Goal: Task Accomplishment & Management: Complete application form

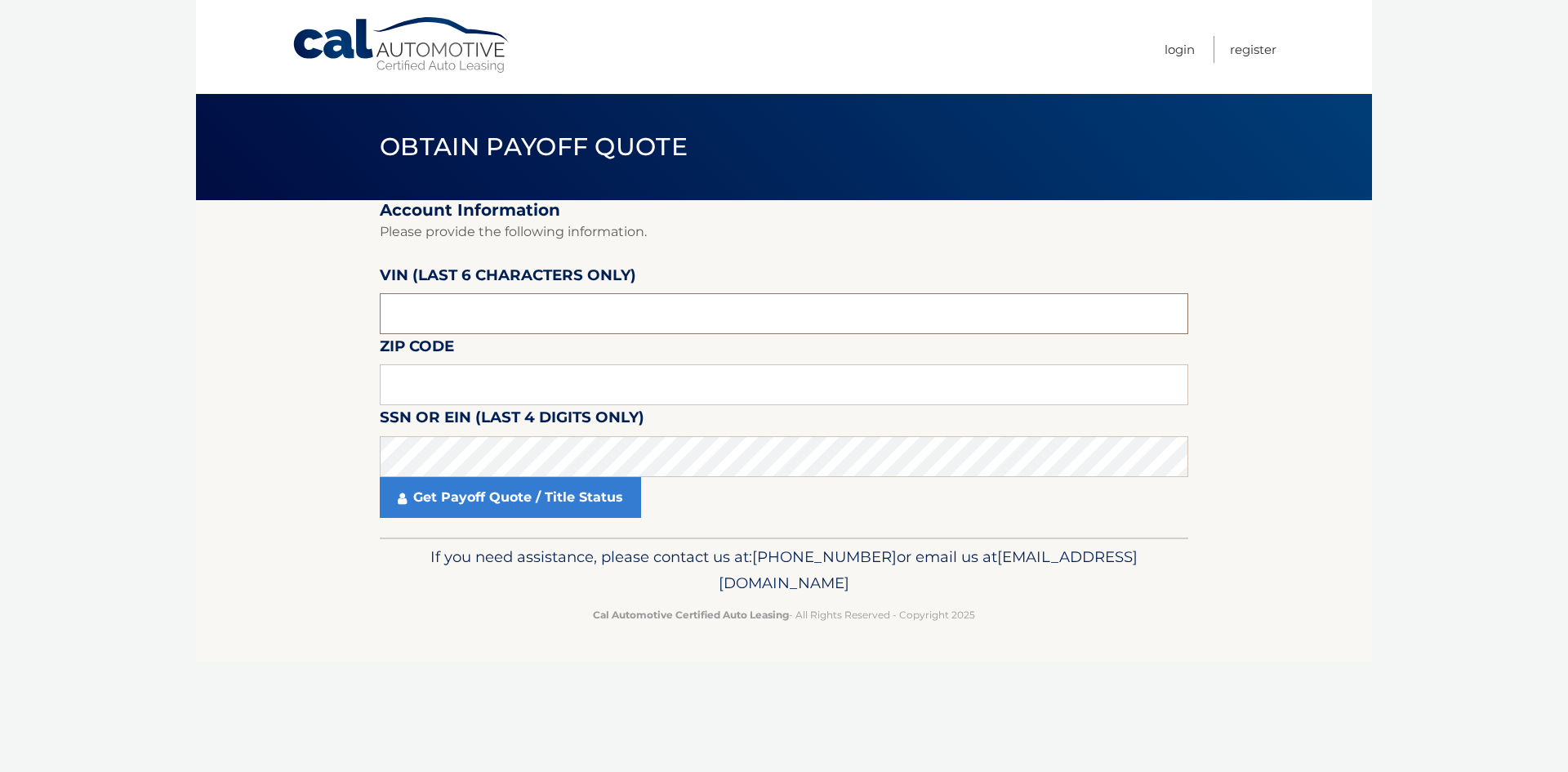
click at [512, 298] on input "text" at bounding box center [783, 313] width 808 height 41
paste input "NC2071"
type input "NC2071"
click at [700, 412] on fieldset "Account Information Please provide the following information. [PERSON_NAME] (la…" at bounding box center [783, 368] width 808 height 337
click at [684, 312] on input "NC2071" at bounding box center [783, 313] width 808 height 41
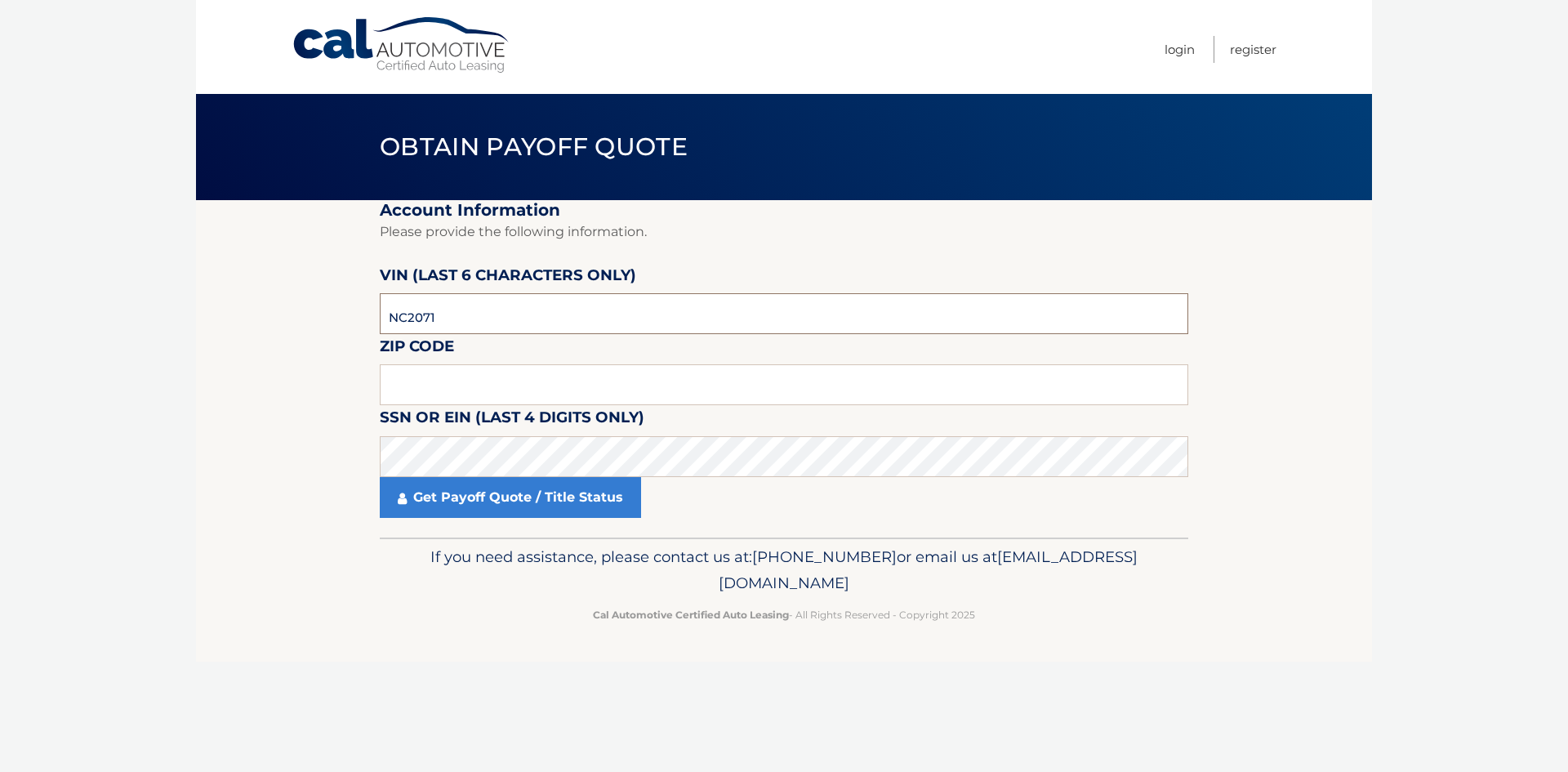
click at [684, 312] on input "NC2071" at bounding box center [783, 313] width 808 height 41
paste input "207147"
type input "207147"
click at [620, 381] on input "text" at bounding box center [783, 385] width 808 height 41
paste input "07646"
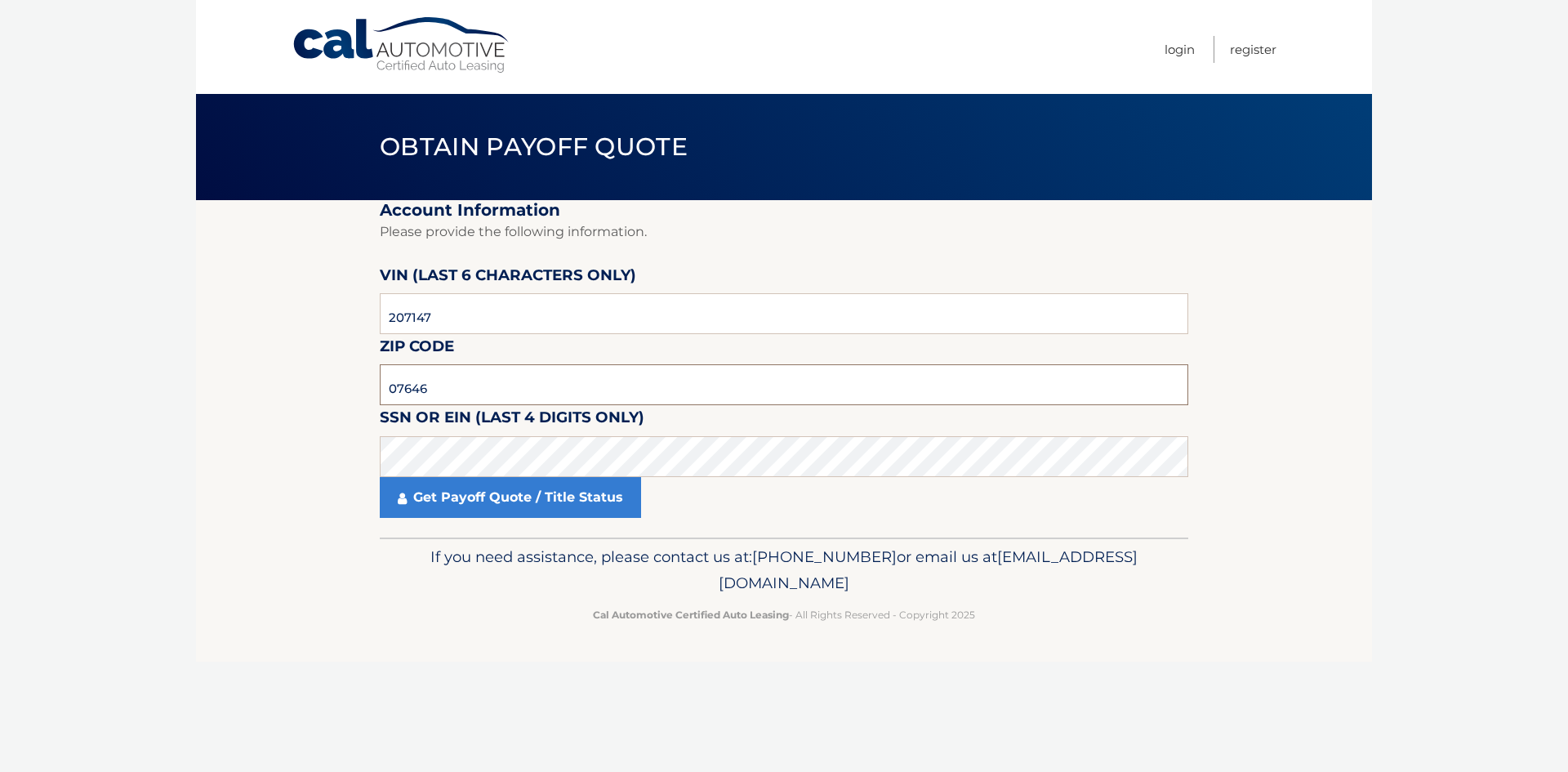
type input "07646"
click button "For Originating Dealer" at bounding box center [0, 0] width 0 height 0
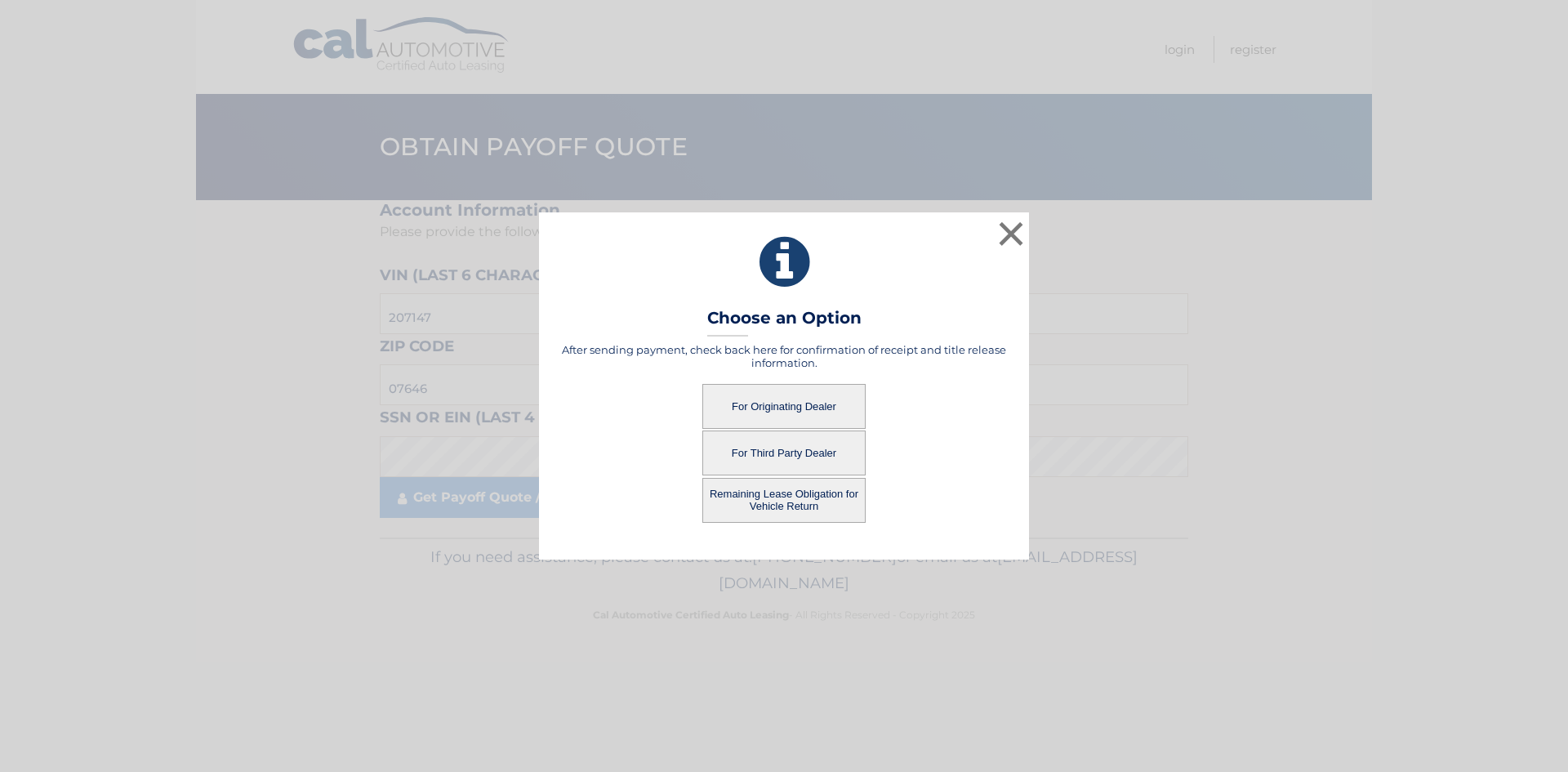
click at [743, 408] on button "For Originating Dealer" at bounding box center [784, 406] width 163 height 45
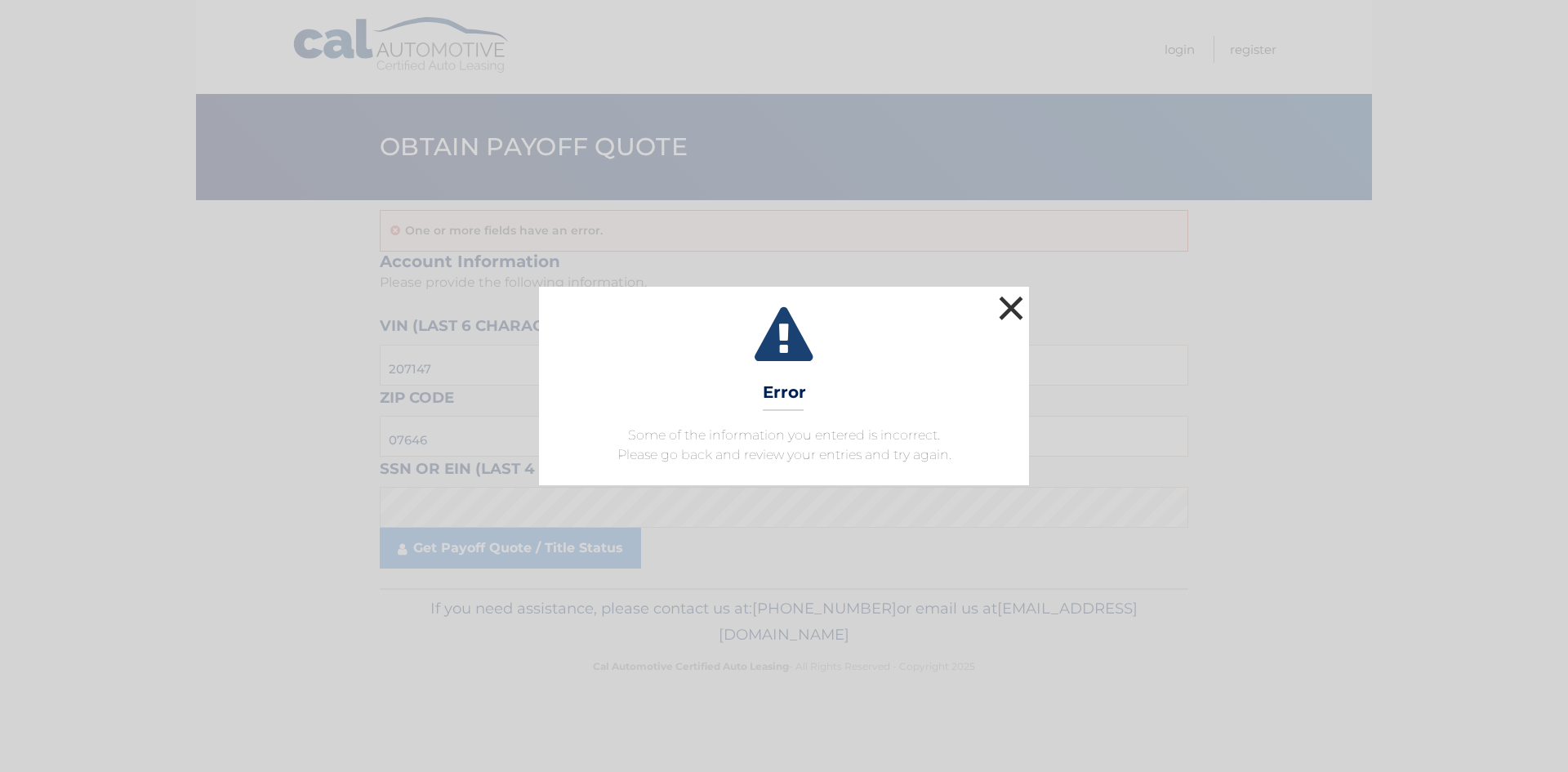
click at [1005, 311] on button "×" at bounding box center [1010, 307] width 32 height 32
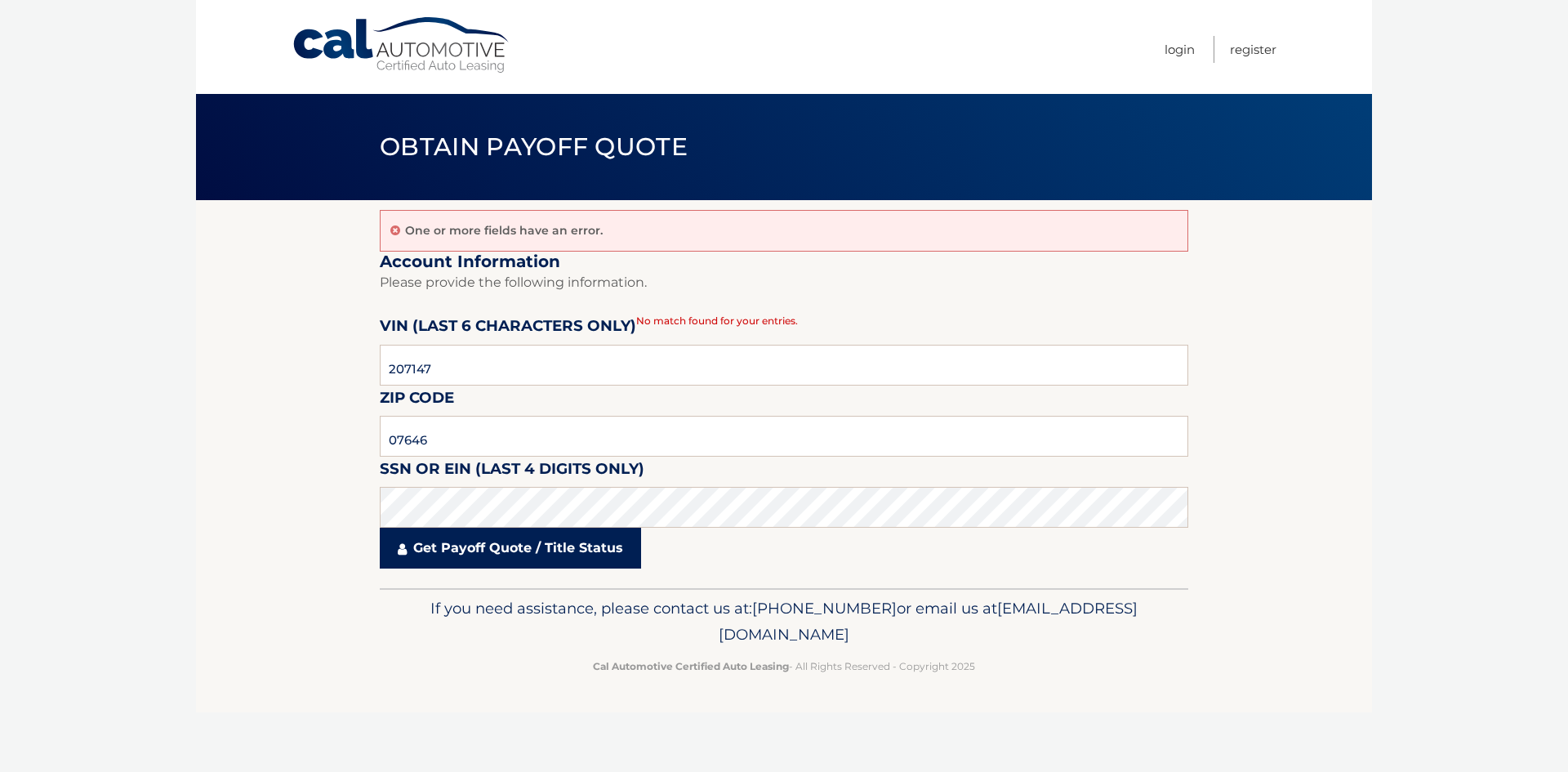
click at [550, 546] on link "Get Payoff Quote / Title Status" at bounding box center [510, 548] width 261 height 41
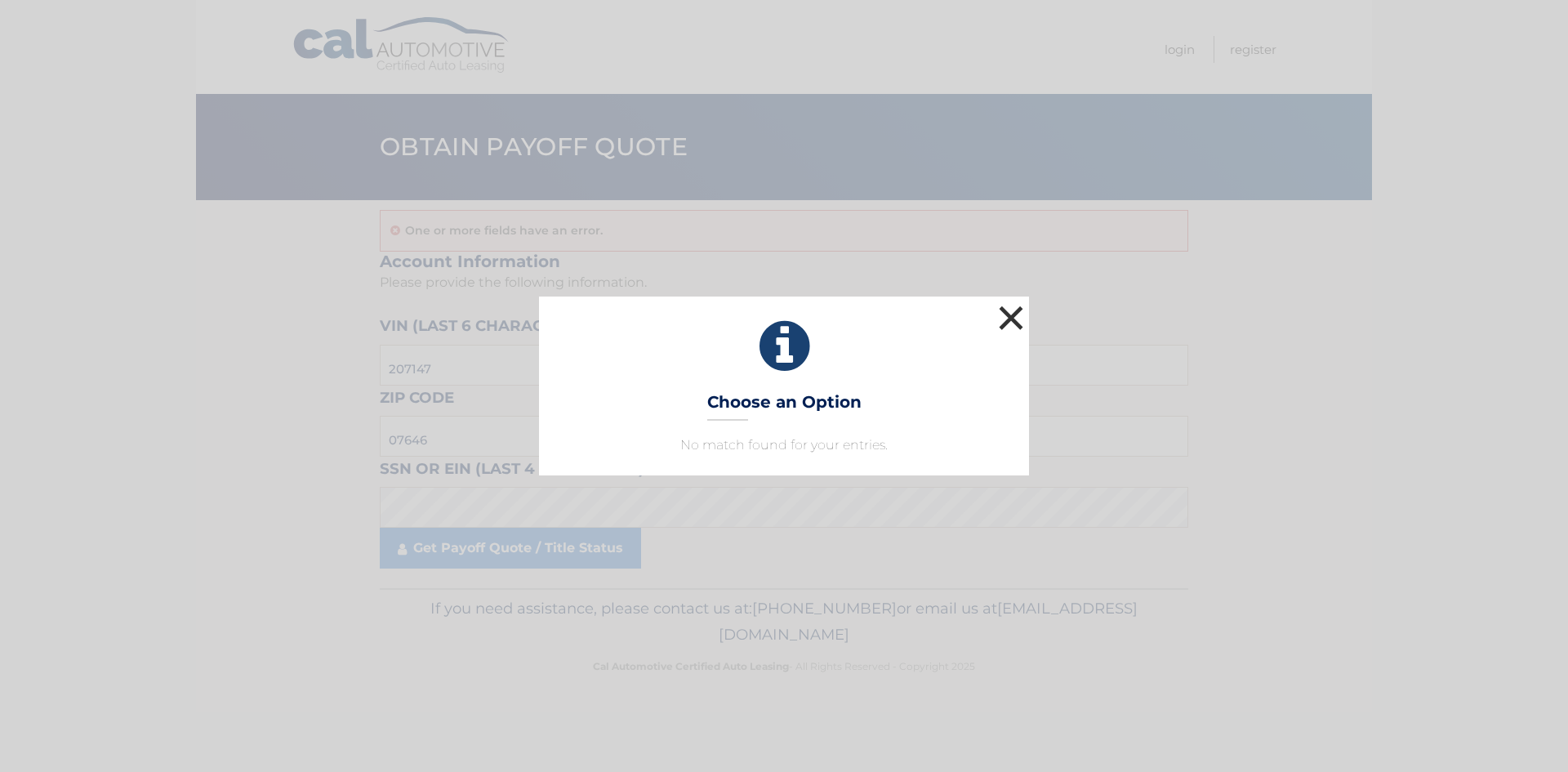
click at [1005, 331] on button "×" at bounding box center [1010, 317] width 32 height 32
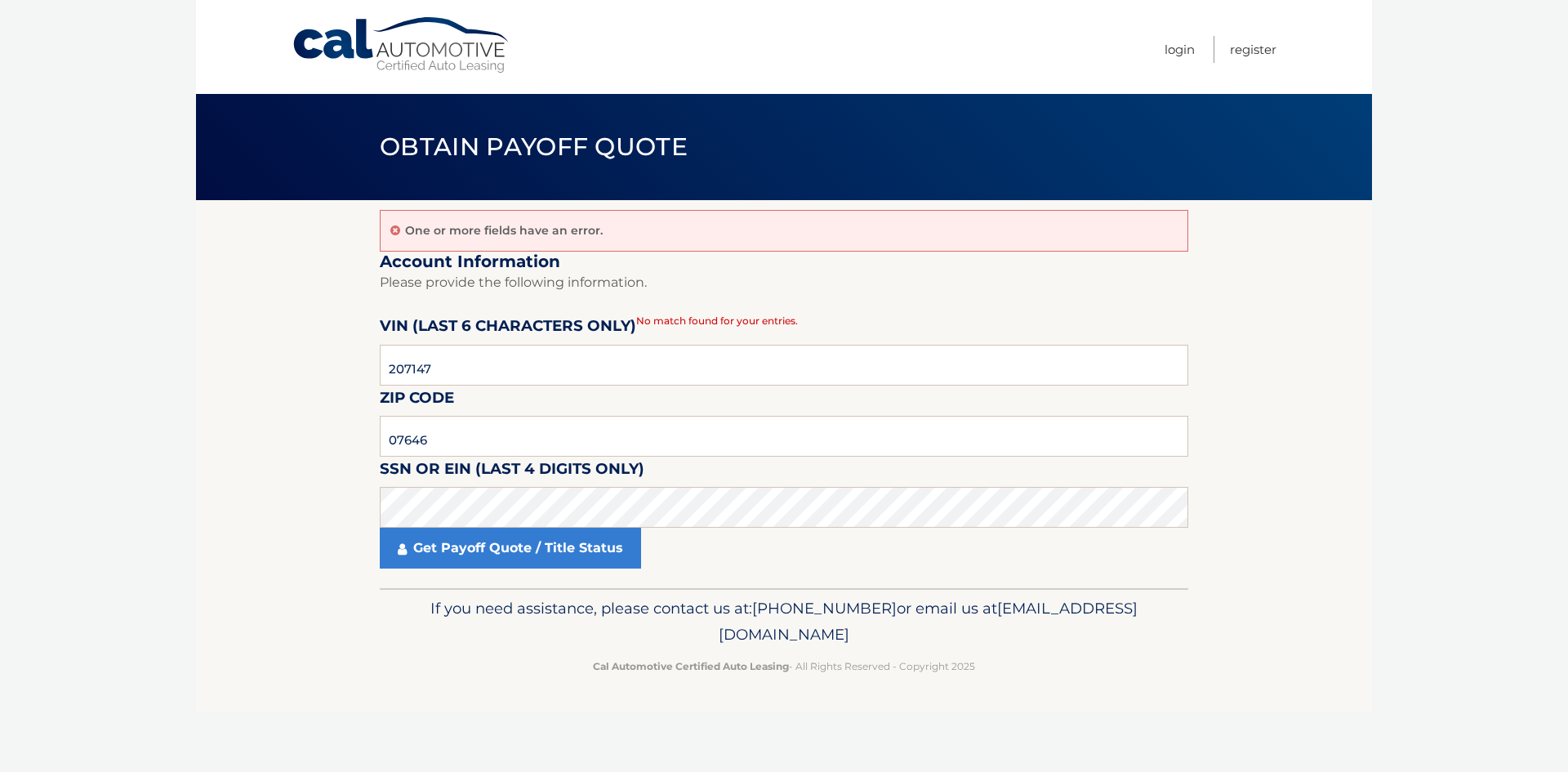
click at [596, 486] on label "SSN or EIN (last 4 digits only)" at bounding box center [512, 472] width 265 height 30
click at [530, 439] on input "07646" at bounding box center [783, 436] width 808 height 41
click at [509, 555] on link "Get Payoff Quote / Title Status" at bounding box center [510, 548] width 261 height 41
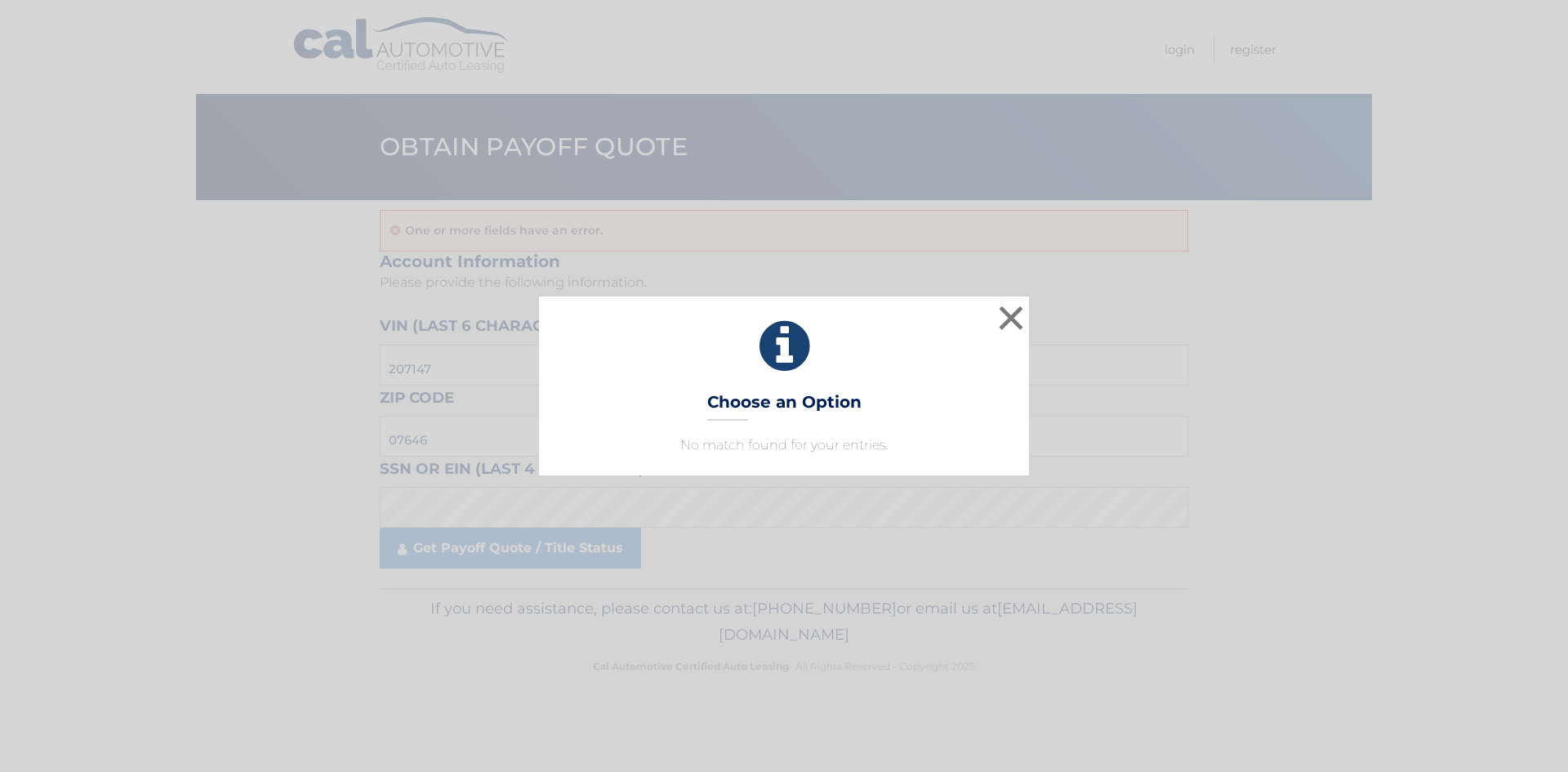
click at [713, 419] on h3 "Choose an Option" at bounding box center [784, 406] width 154 height 28
click at [995, 316] on button "×" at bounding box center [1010, 317] width 32 height 32
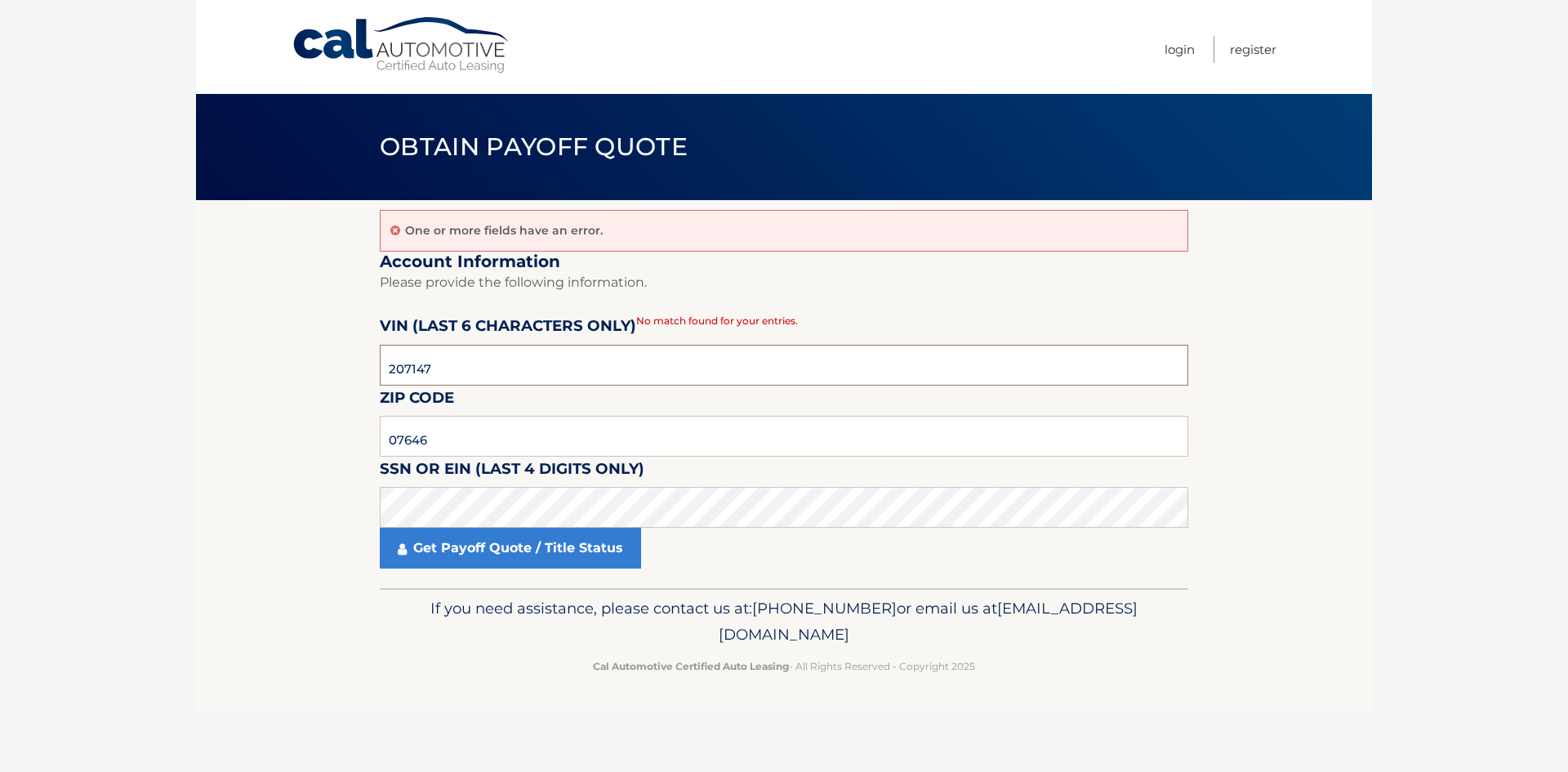
click at [445, 359] on input "207147" at bounding box center [783, 365] width 808 height 41
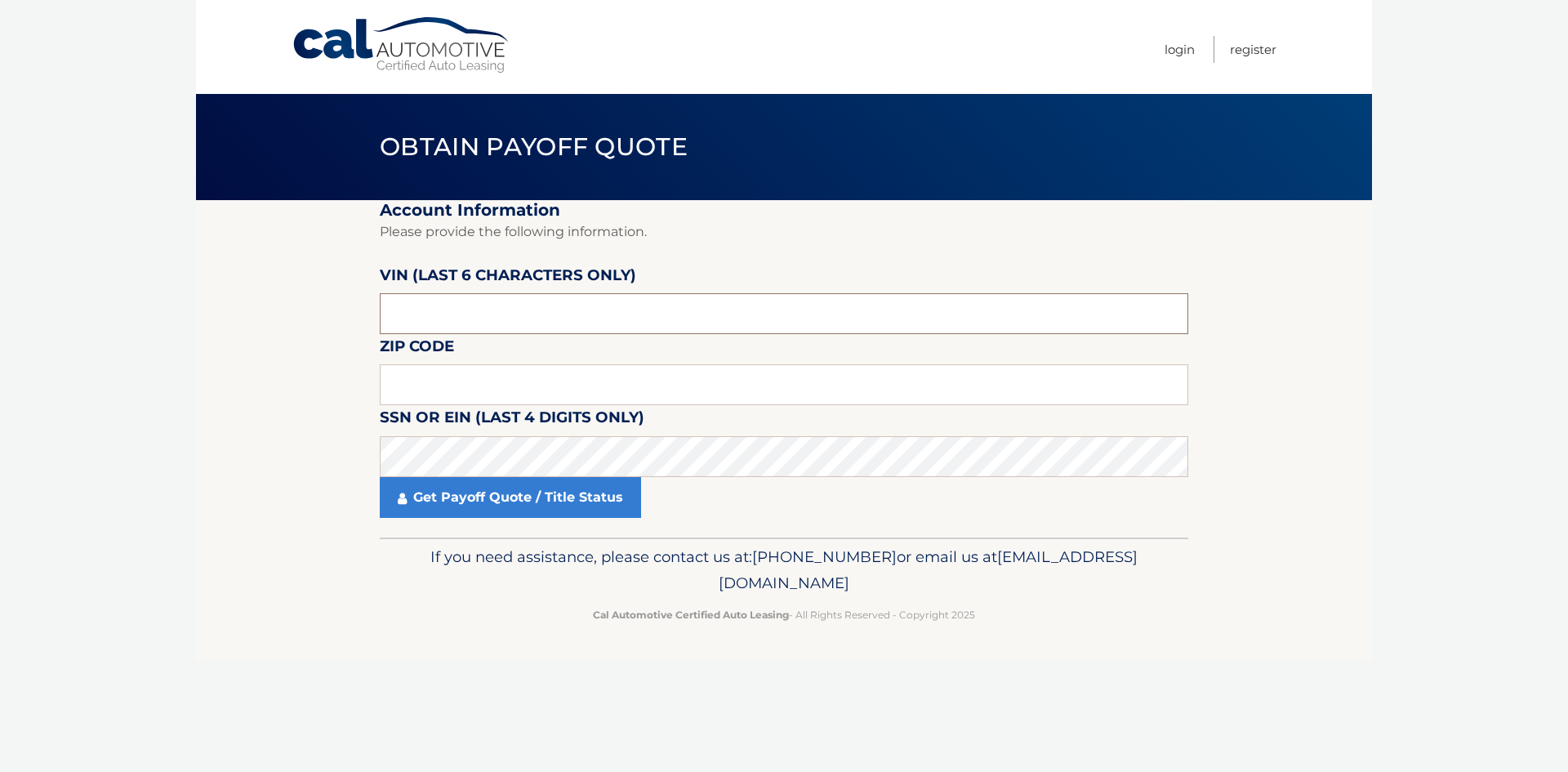
click at [558, 333] on input "text" at bounding box center [783, 313] width 808 height 41
paste input "861505"
type input "861505"
click at [444, 367] on input "text" at bounding box center [783, 385] width 808 height 41
click at [419, 328] on input "861505" at bounding box center [783, 313] width 808 height 41
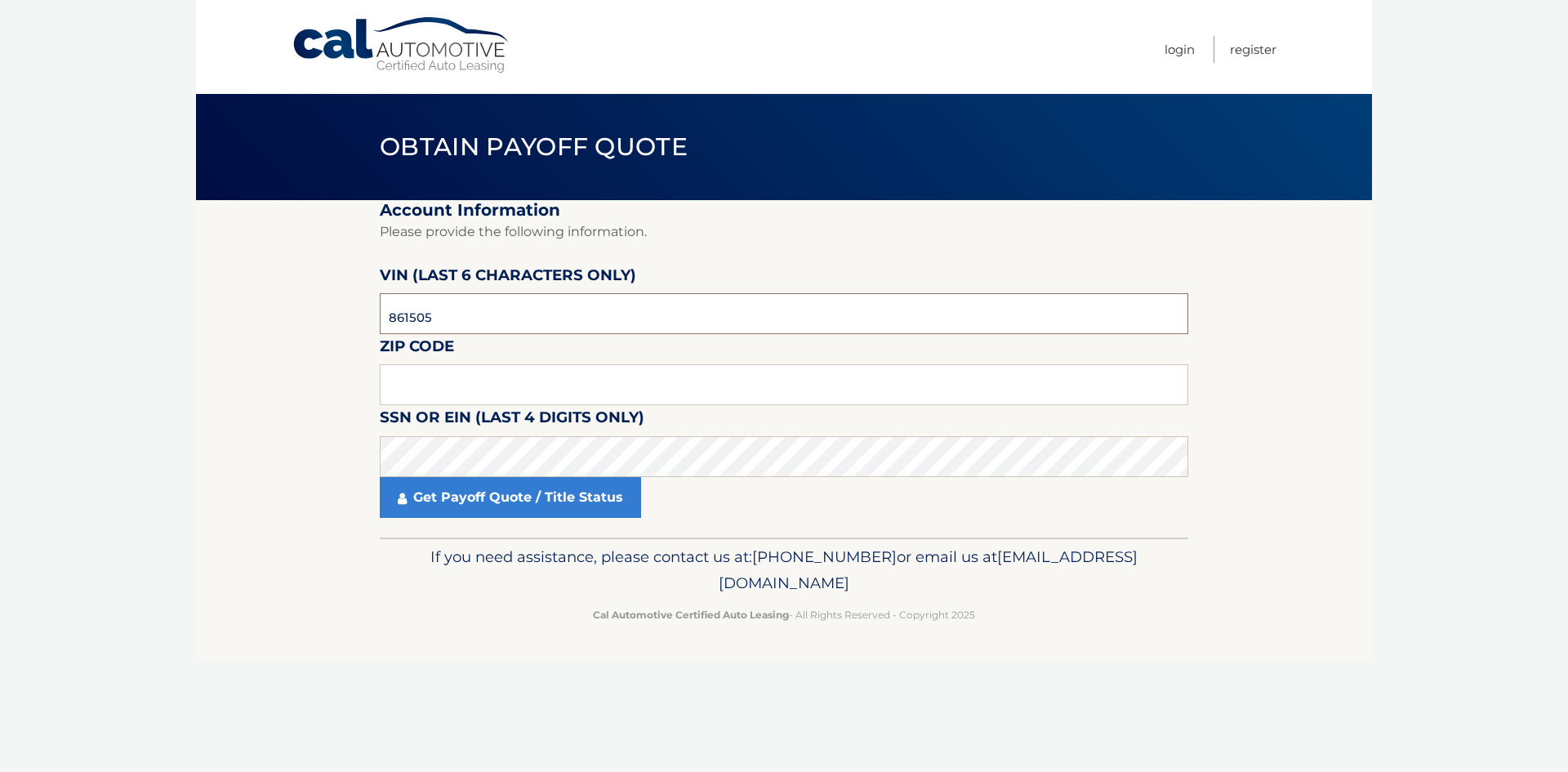
click at [424, 328] on input "861505" at bounding box center [783, 313] width 808 height 41
click at [465, 384] on input "text" at bounding box center [783, 385] width 808 height 41
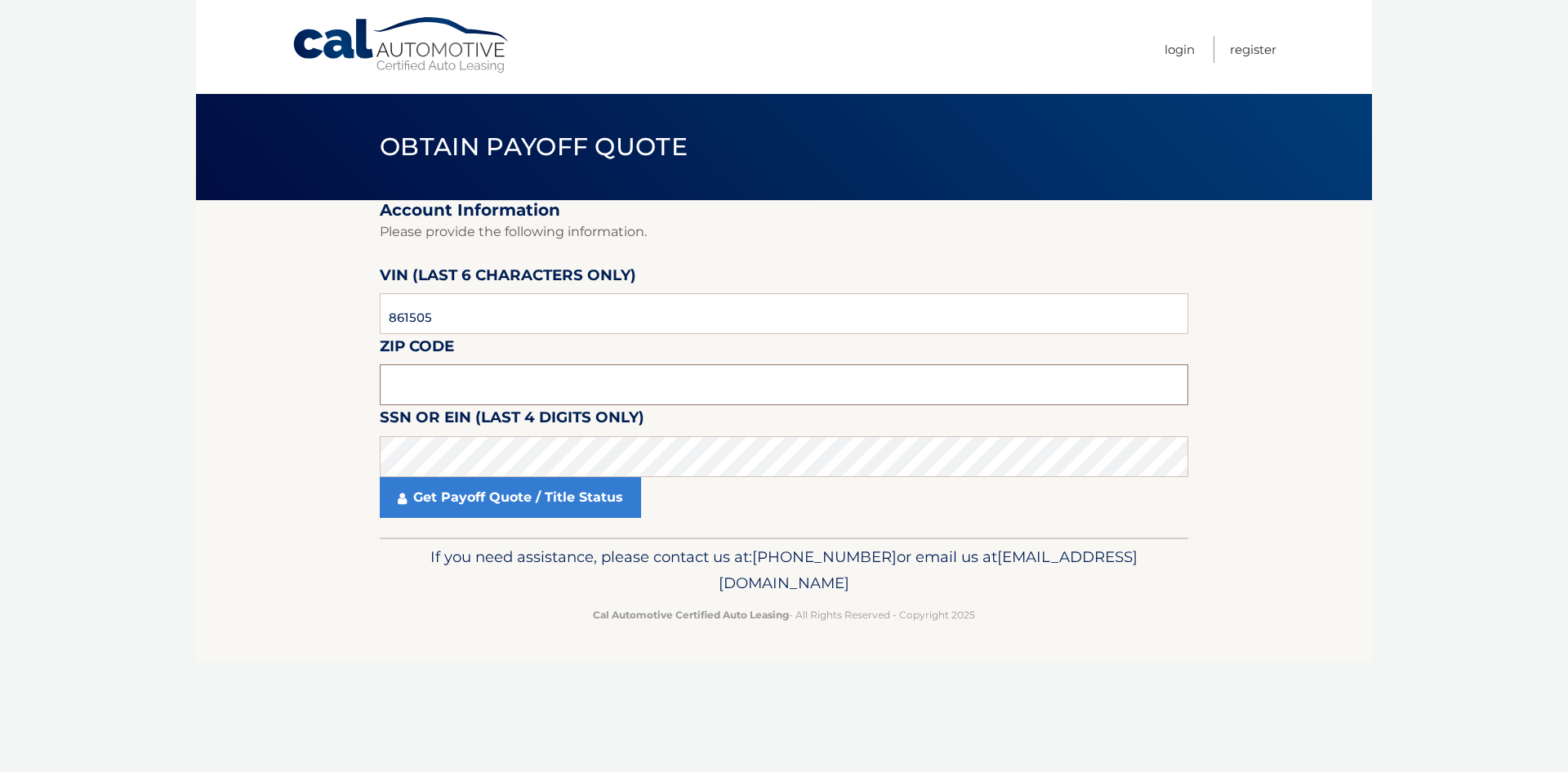
click at [465, 384] on input "text" at bounding box center [783, 385] width 808 height 41
click at [493, 312] on input "861505" at bounding box center [783, 313] width 808 height 41
